Goal: Complete application form: Fill out and submit a form for a specific purpose

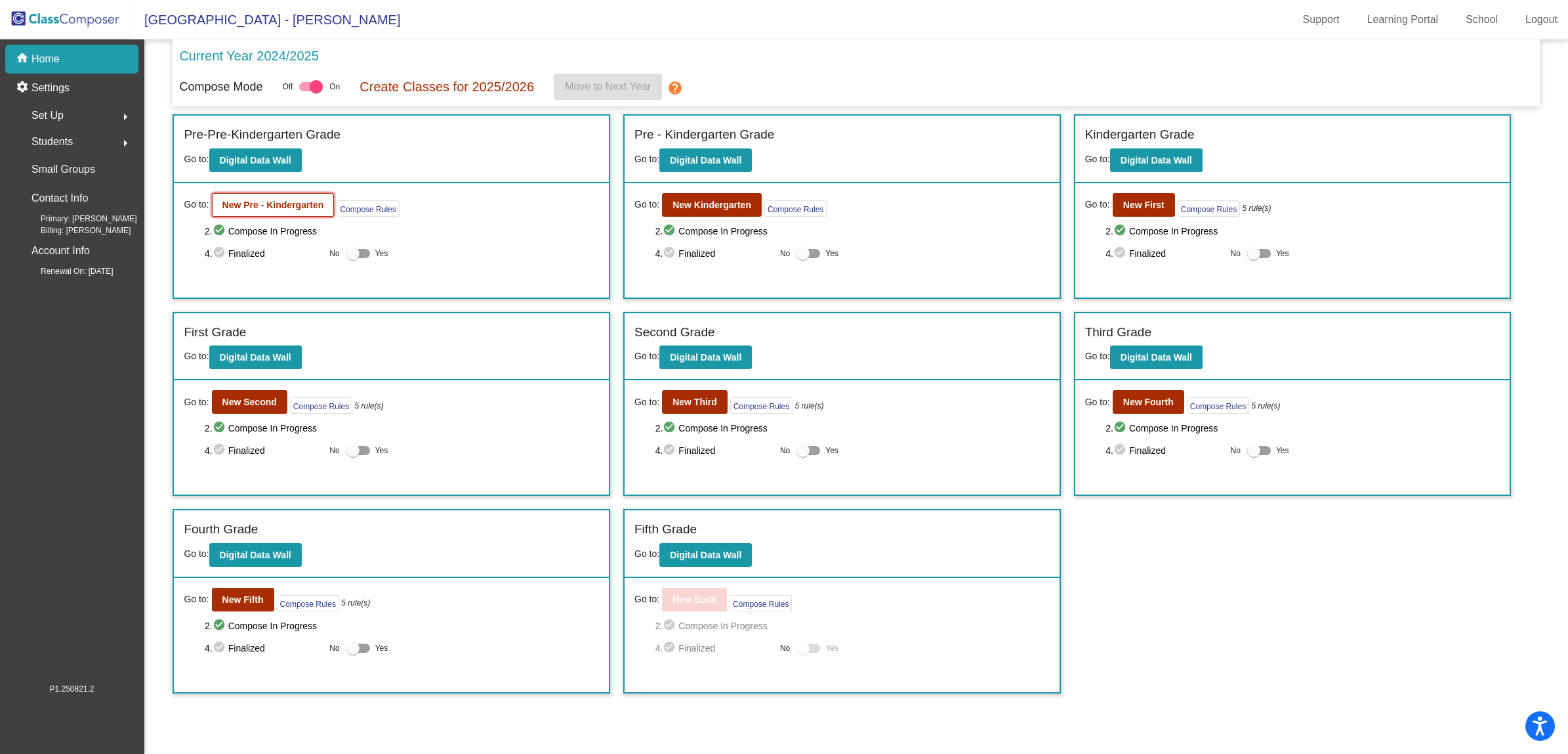
click at [261, 203] on b "New Pre - Kindergarten" at bounding box center [274, 204] width 102 height 11
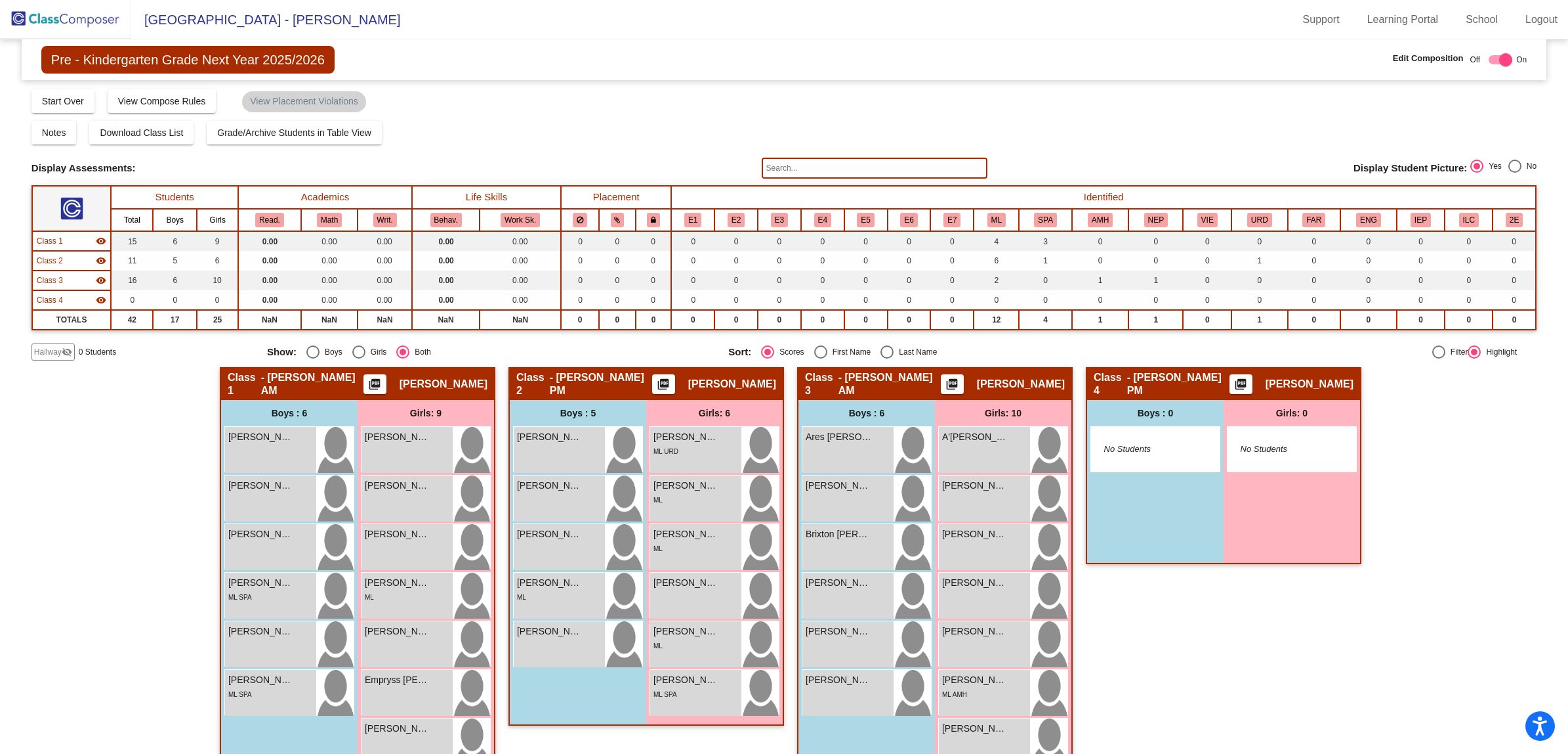
click at [63, 349] on mat-icon "visibility_off" at bounding box center [66, 352] width 11 height 11
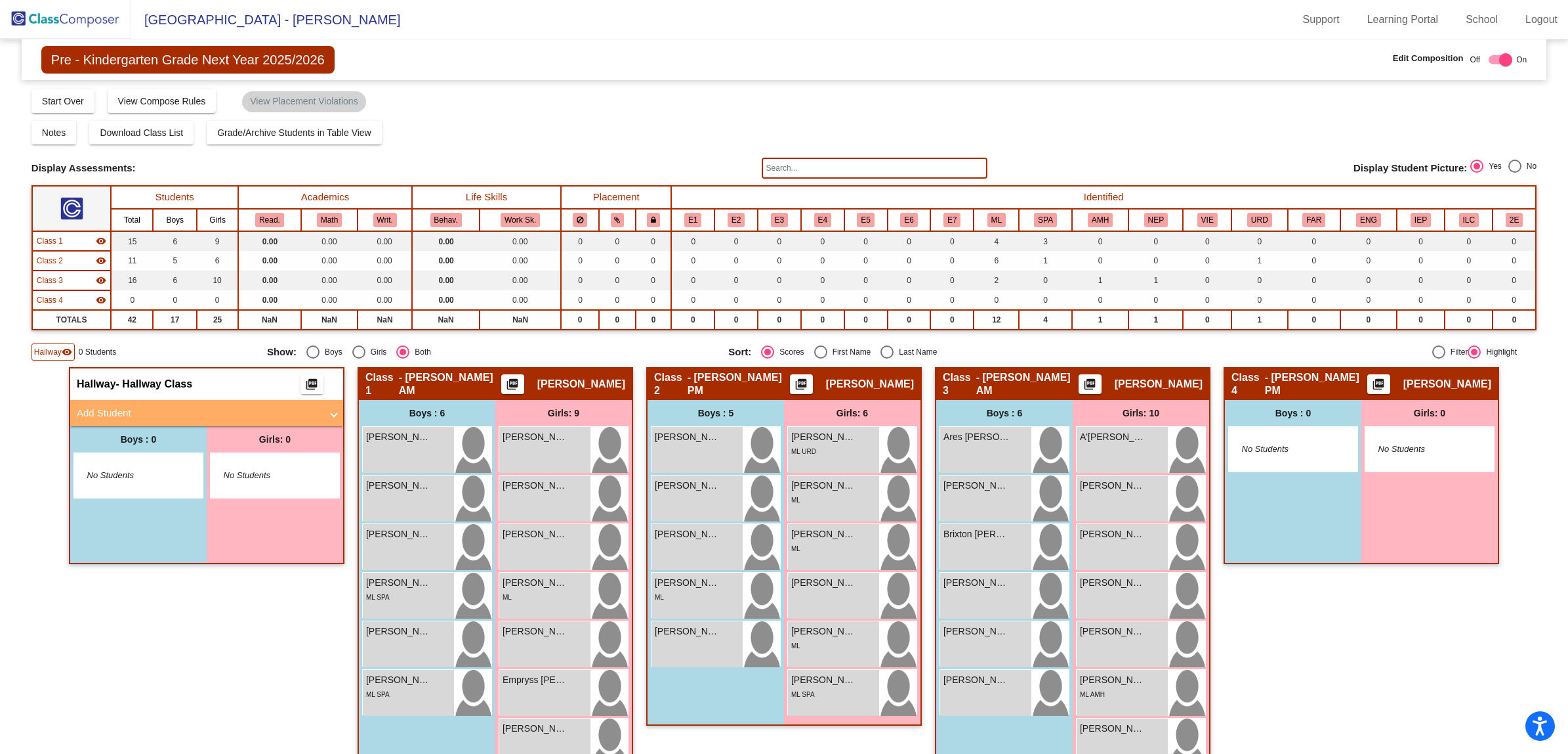
click at [743, 382] on span "- [PERSON_NAME] PM" at bounding box center [739, 384] width 102 height 26
click at [120, 411] on mat-panel-title "Add Student" at bounding box center [199, 414] width 244 height 15
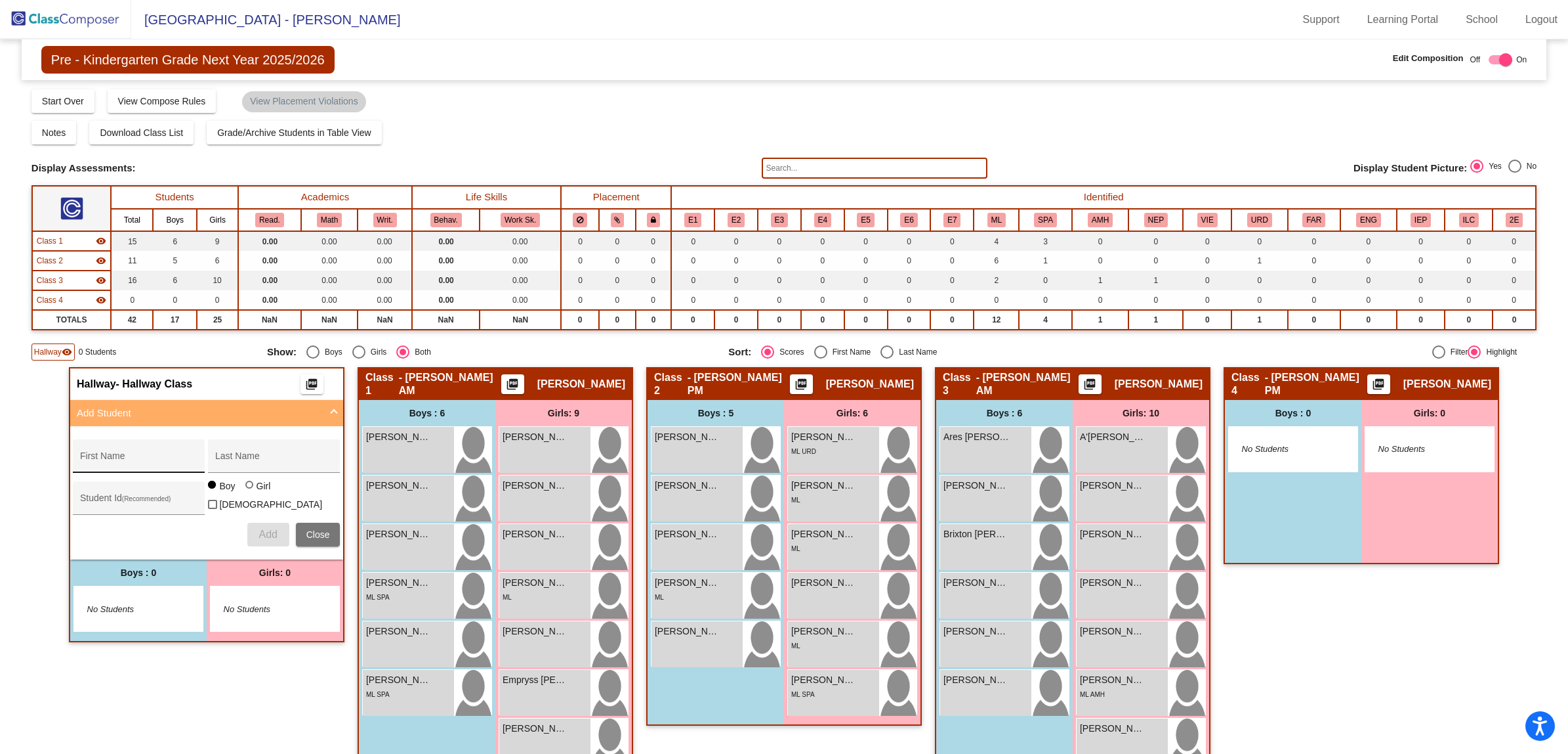
click at [98, 456] on input "First Name" at bounding box center [139, 461] width 119 height 11
type input "[PERSON_NAME]"
type input "30024314"
click at [263, 528] on span "Add" at bounding box center [267, 534] width 18 height 12
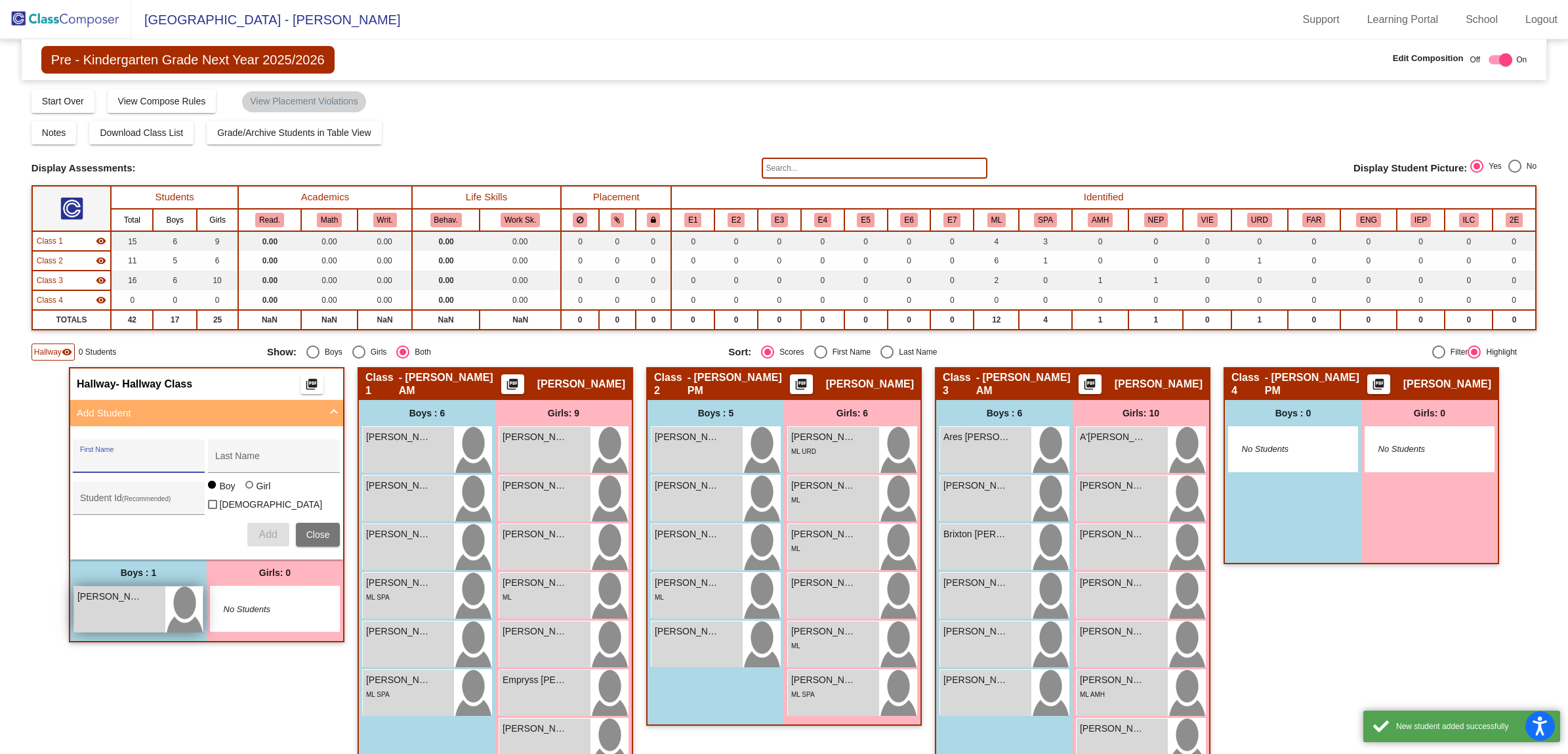
click at [120, 617] on div "[PERSON_NAME] lock do_not_disturb_alt" at bounding box center [120, 609] width 92 height 46
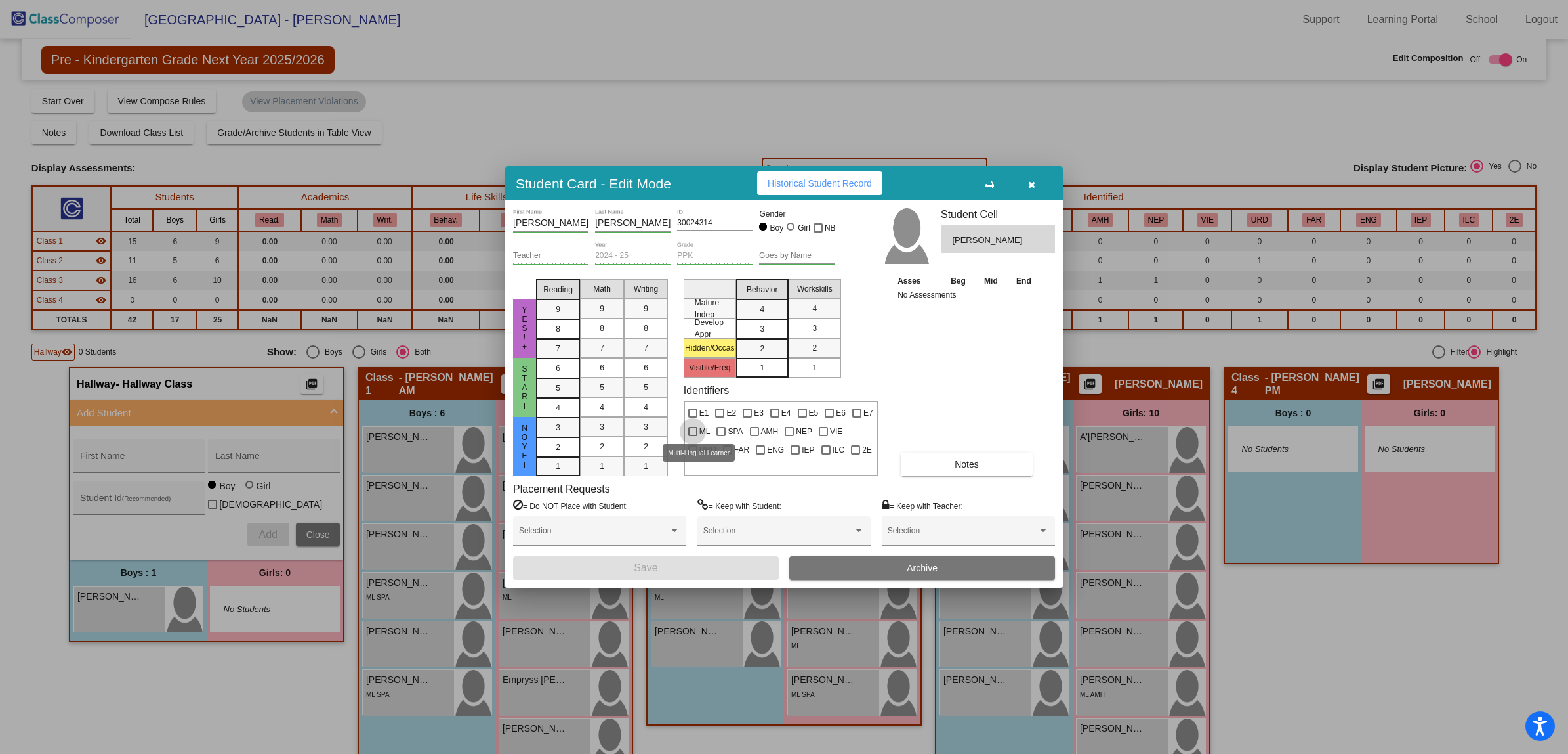
click at [689, 427] on div at bounding box center [693, 432] width 10 height 10
click at [692, 436] on input "ML" at bounding box center [692, 436] width 1 height 1
checkbox input "true"
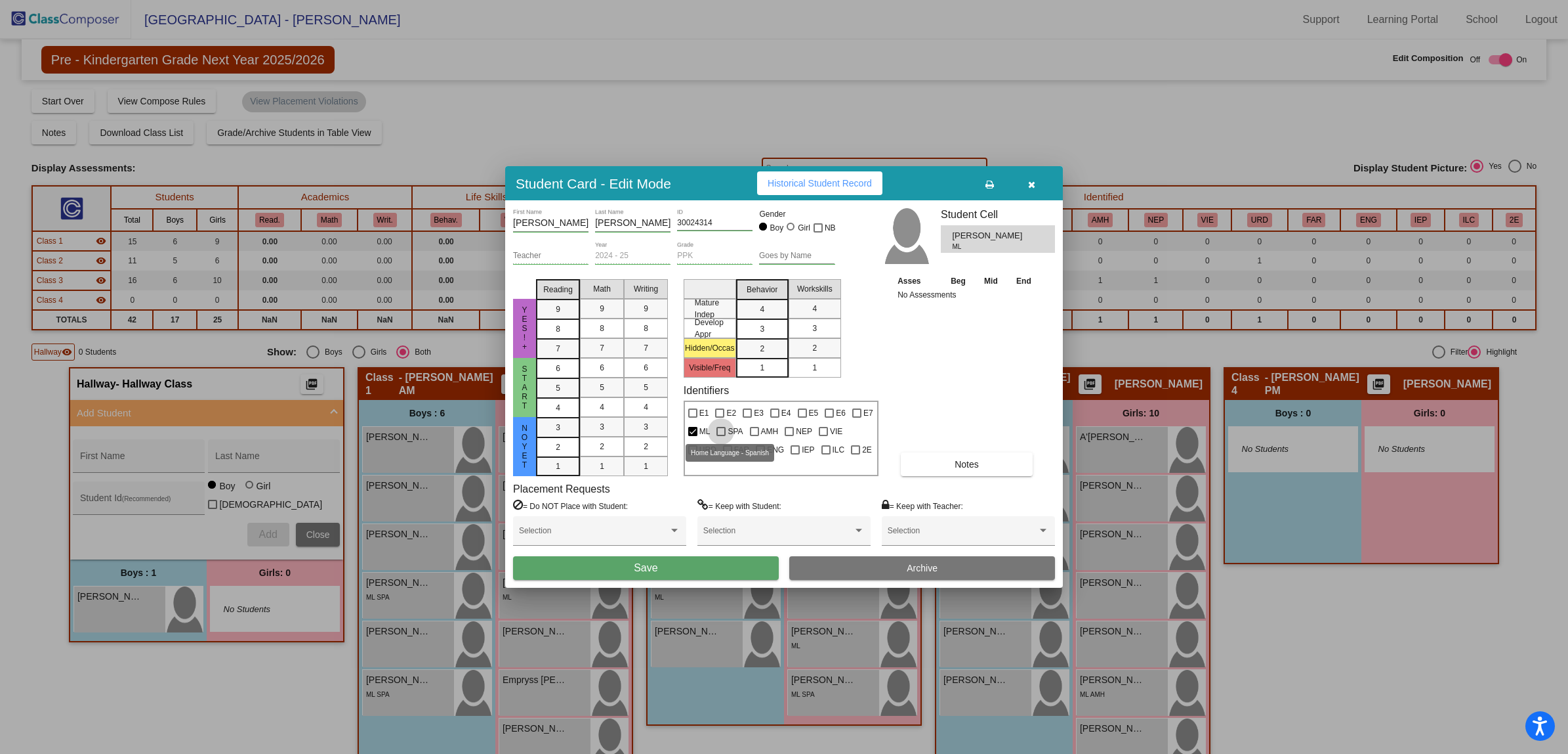
click at [723, 432] on div at bounding box center [722, 432] width 10 height 10
click at [721, 436] on input "SPA" at bounding box center [721, 436] width 1 height 1
checkbox input "true"
drag, startPoint x: 670, startPoint y: 569, endPoint x: 620, endPoint y: 558, distance: 51.2
click at [668, 569] on button "Save" at bounding box center [646, 568] width 266 height 24
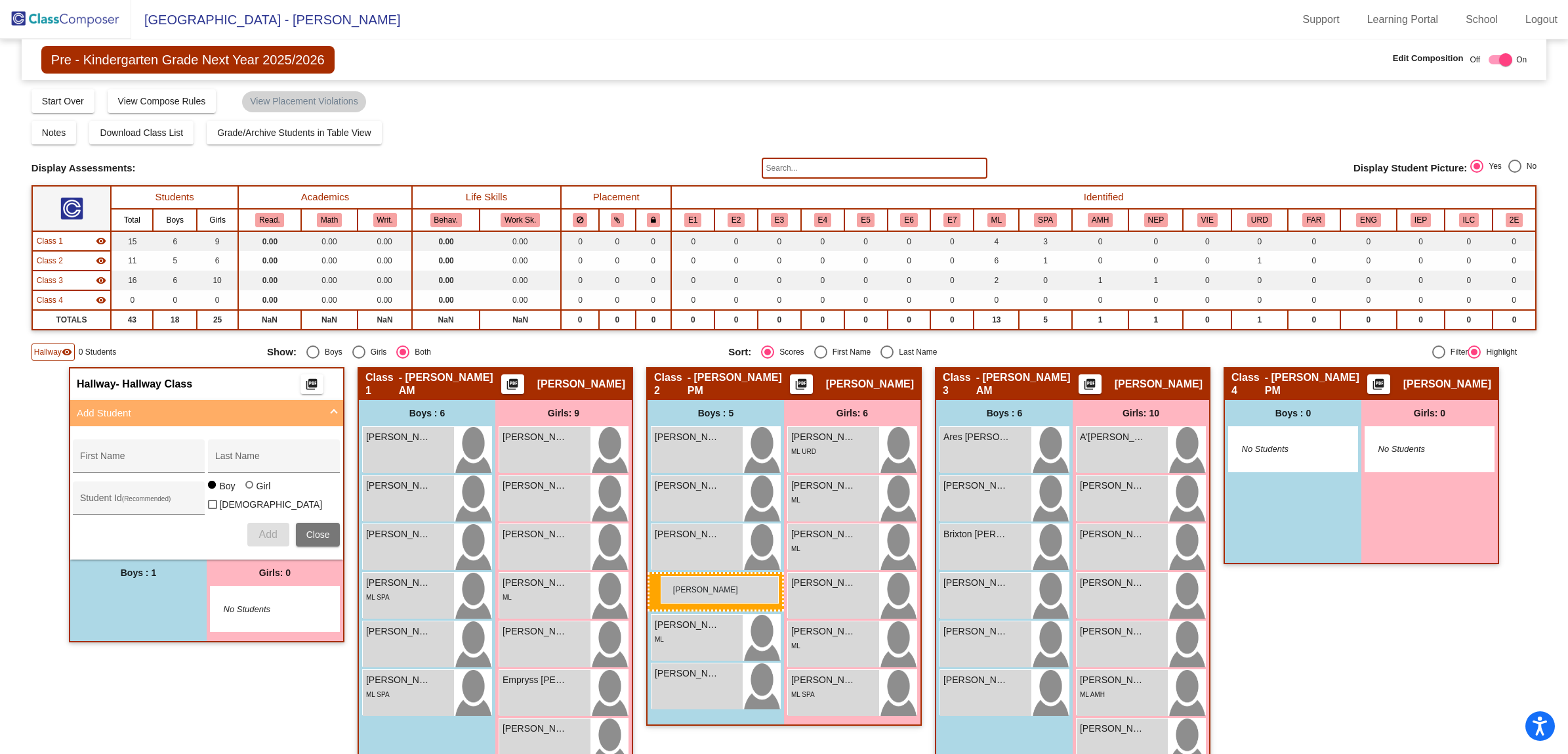
drag, startPoint x: 122, startPoint y: 608, endPoint x: 661, endPoint y: 576, distance: 539.9
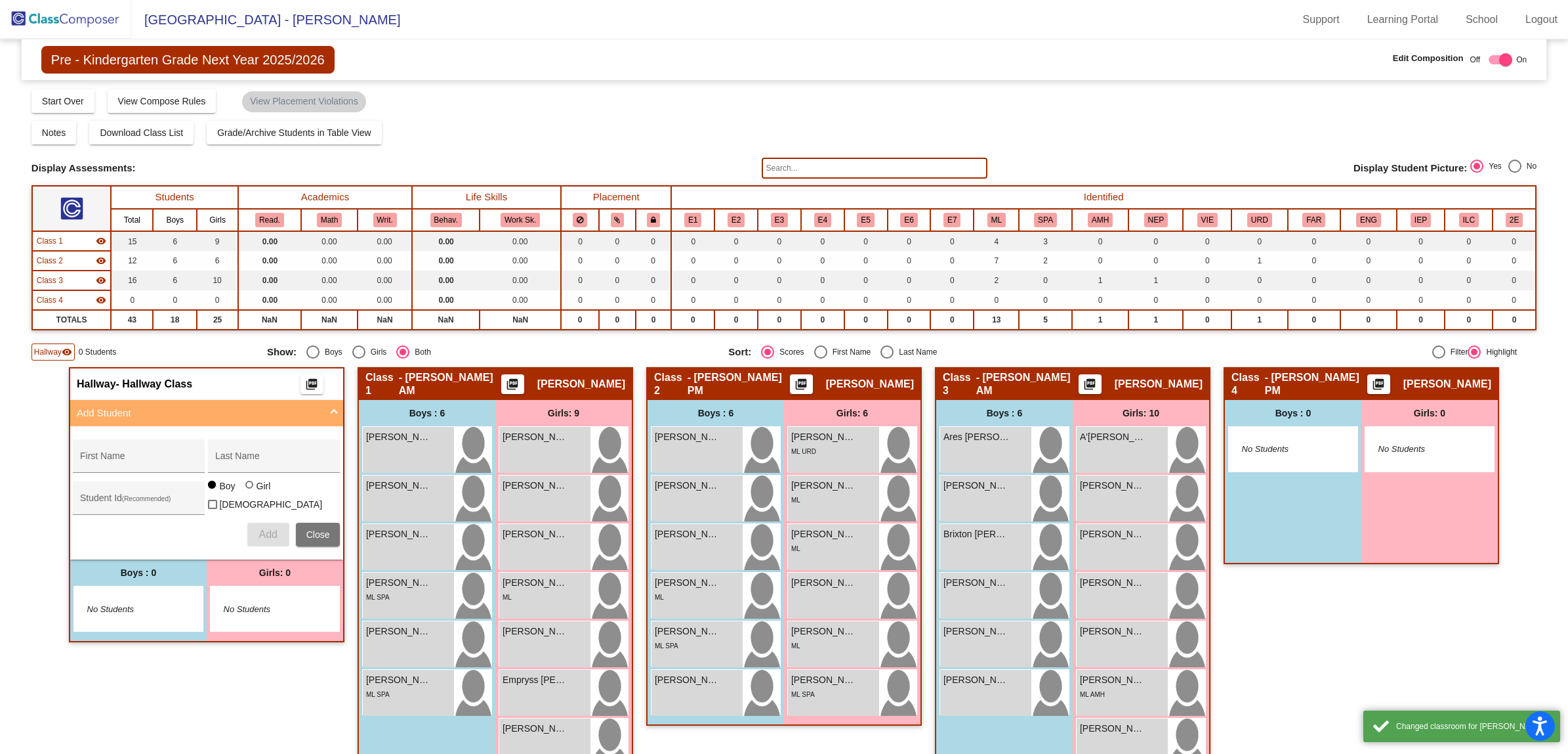
click at [236, 684] on div "Hallway - Hallway Class picture_as_pdf Add Student First Name Last Name Student…" at bounding box center [206, 650] width 276 height 566
click at [49, 14] on img at bounding box center [66, 19] width 131 height 39
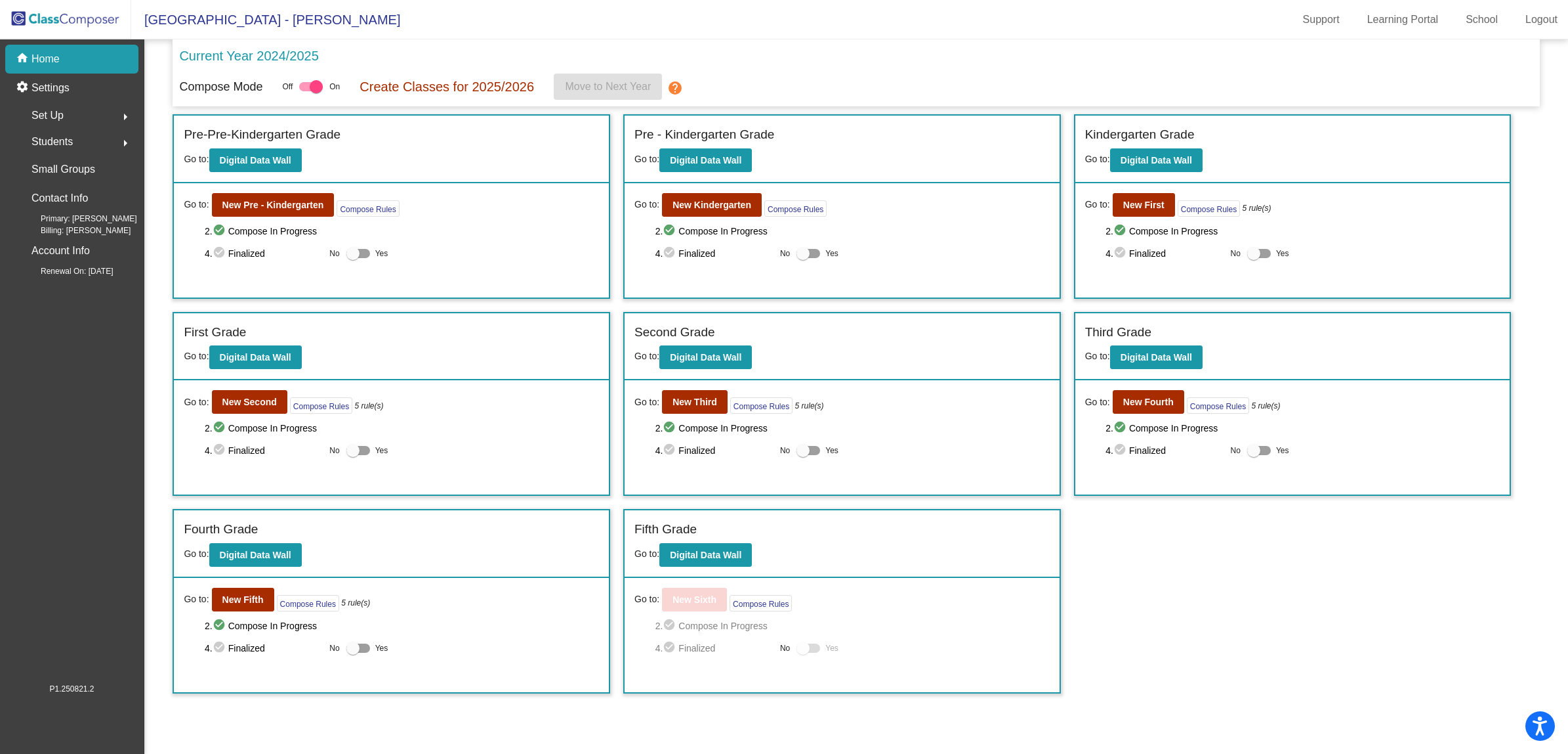
click at [468, 170] on div "Pre-Pre-Kindergarten Grade Go to: Digital Data Wall" at bounding box center [390, 149] width 435 height 67
